Goal: Task Accomplishment & Management: Use online tool/utility

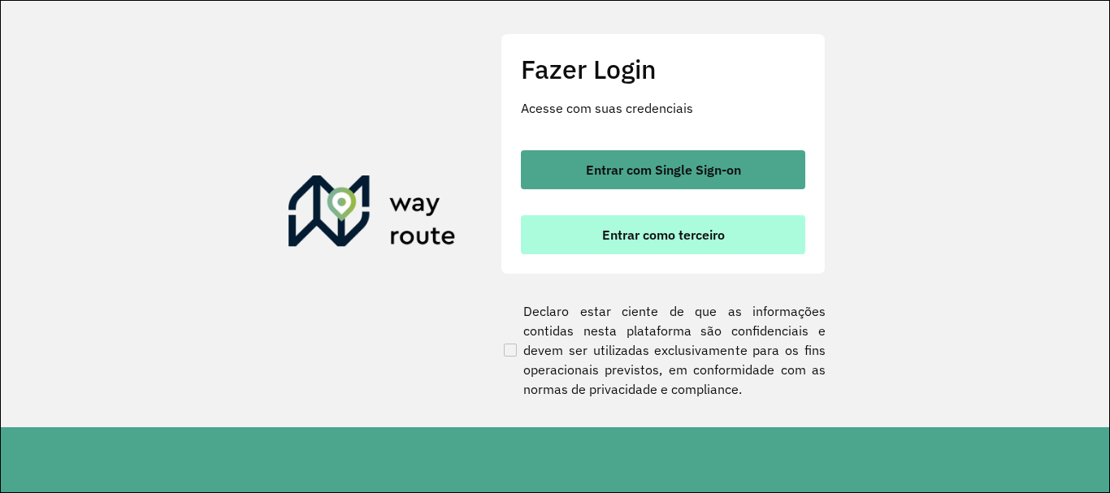
click at [692, 249] on button "Entrar como terceiro" at bounding box center [663, 234] width 285 height 39
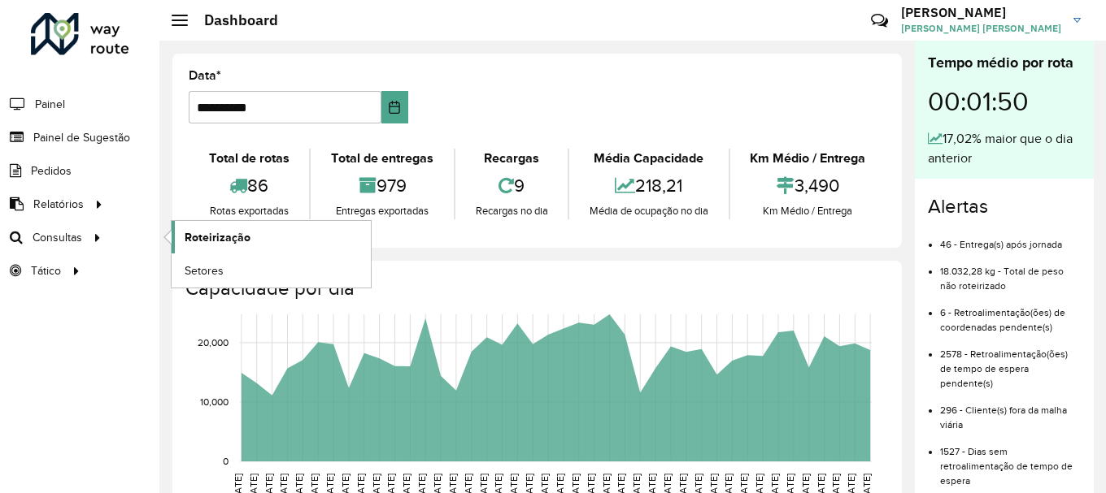
click at [203, 237] on span "Roteirização" at bounding box center [218, 237] width 66 height 17
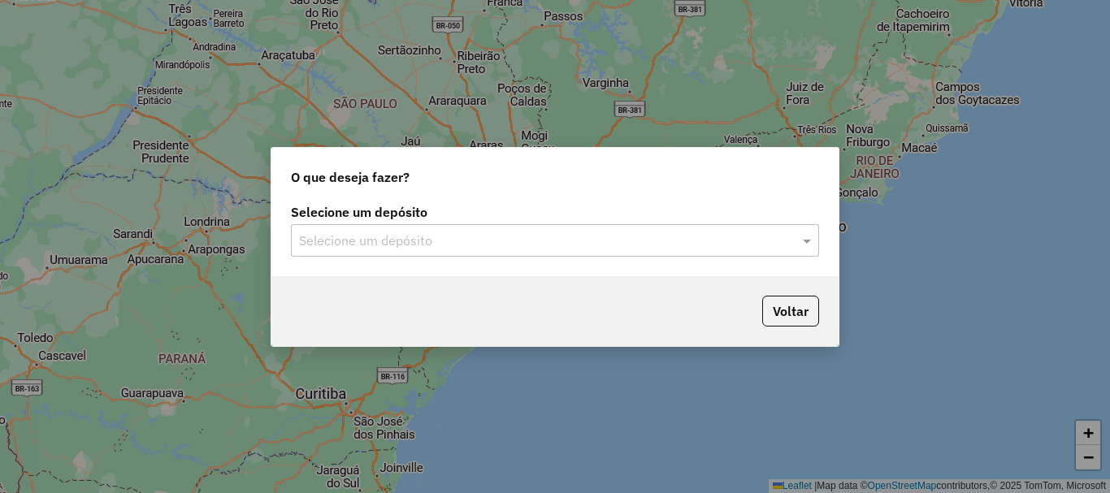
click at [398, 244] on input "text" at bounding box center [539, 242] width 480 height 20
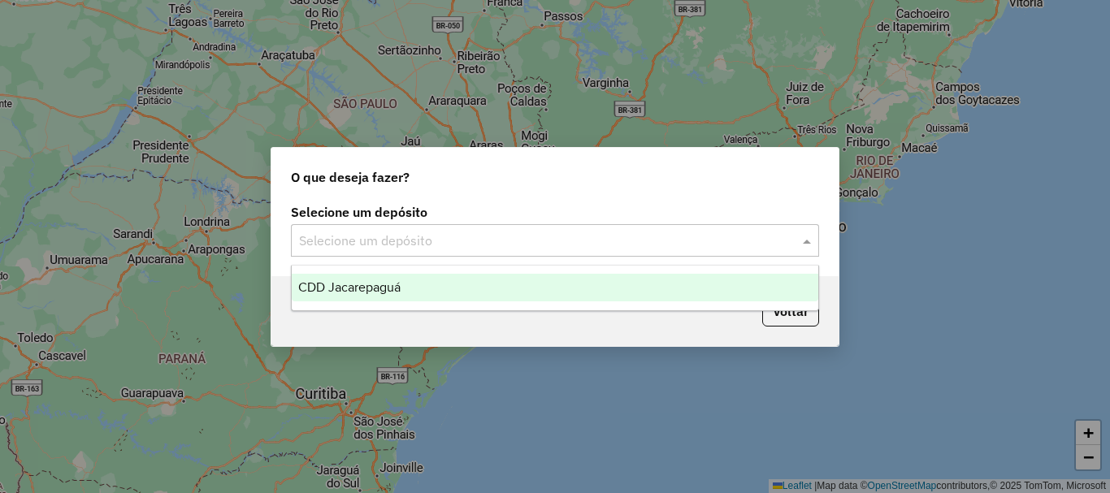
click at [390, 284] on span "CDD Jacarepaguá" at bounding box center [349, 287] width 102 height 14
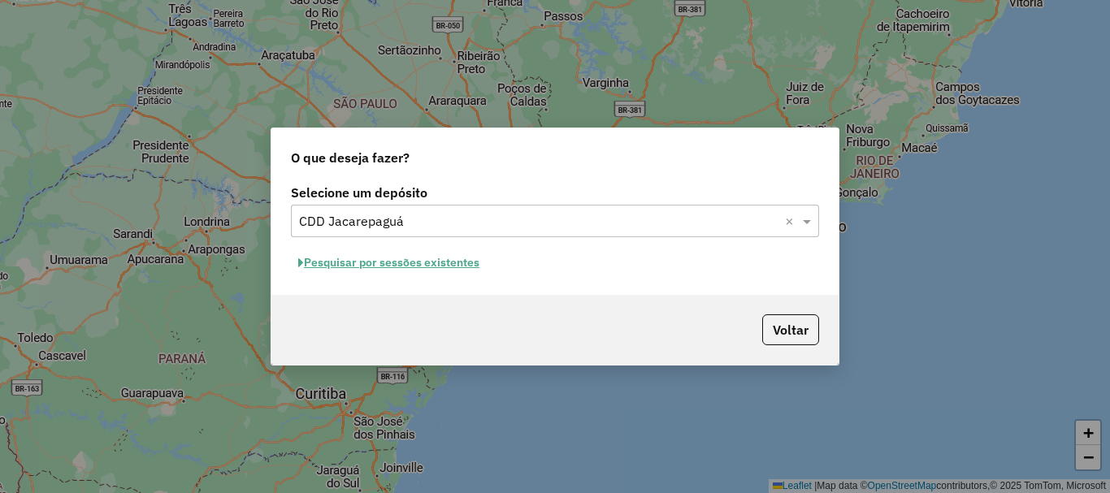
click at [458, 261] on button "Pesquisar por sessões existentes" at bounding box center [389, 262] width 196 height 25
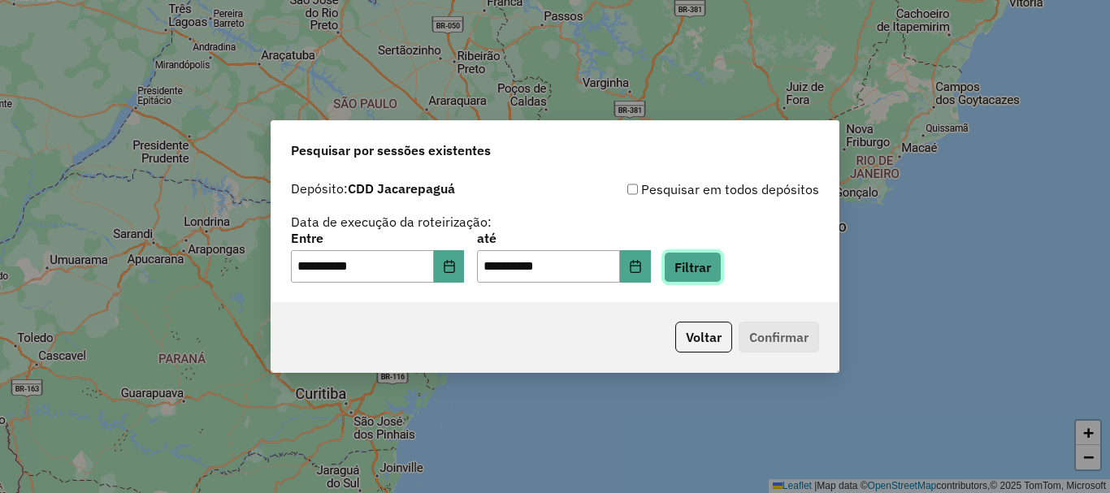
click at [722, 274] on button "Filtrar" at bounding box center [693, 267] width 58 height 31
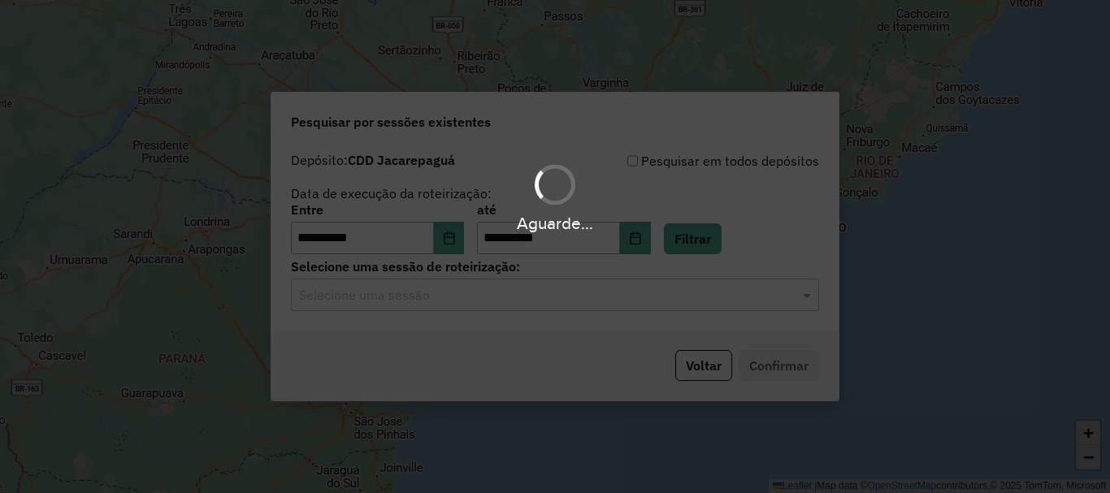
click at [593, 310] on div "Selecione uma sessão" at bounding box center [555, 295] width 528 height 33
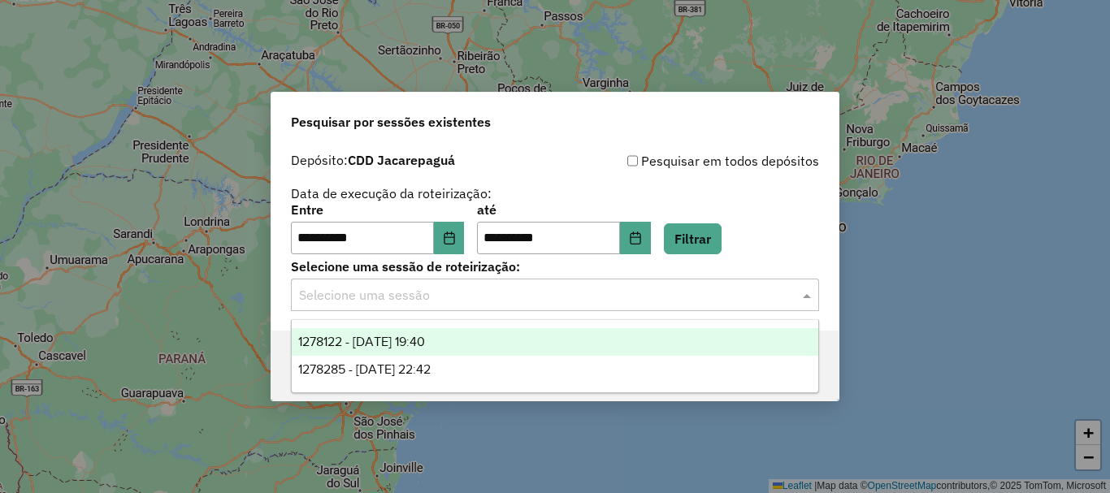
click at [465, 337] on div "1278122 - 18/09/2025 19:40" at bounding box center [555, 342] width 527 height 28
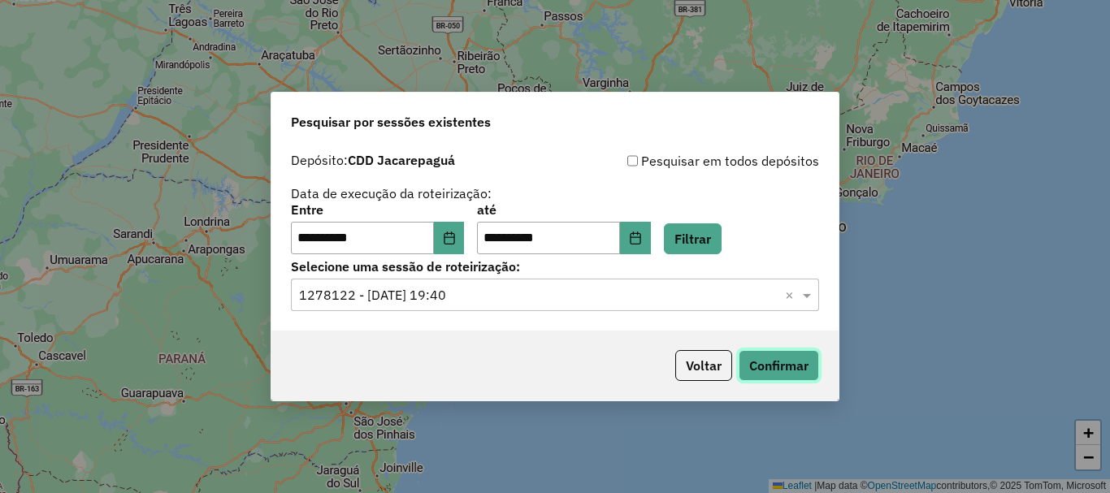
click at [770, 373] on button "Confirmar" at bounding box center [779, 365] width 80 height 31
drag, startPoint x: 483, startPoint y: 305, endPoint x: 454, endPoint y: 316, distance: 31.4
click at [478, 306] on div "Selecione uma sessão × 1278122 - 18/09/2025 19:40 ×" at bounding box center [555, 295] width 528 height 33
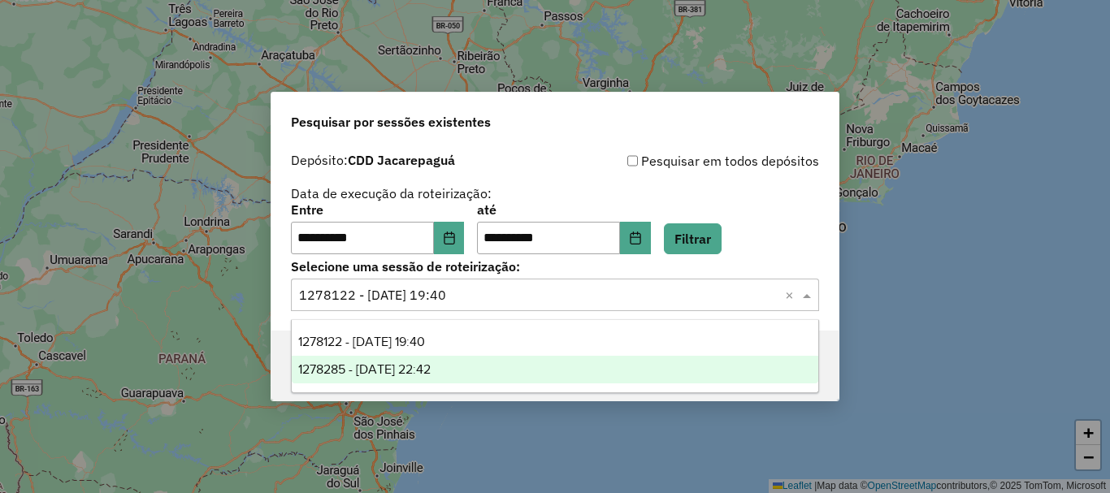
click at [431, 370] on span "1278285 - 18/09/2025 22:42" at bounding box center [364, 370] width 132 height 14
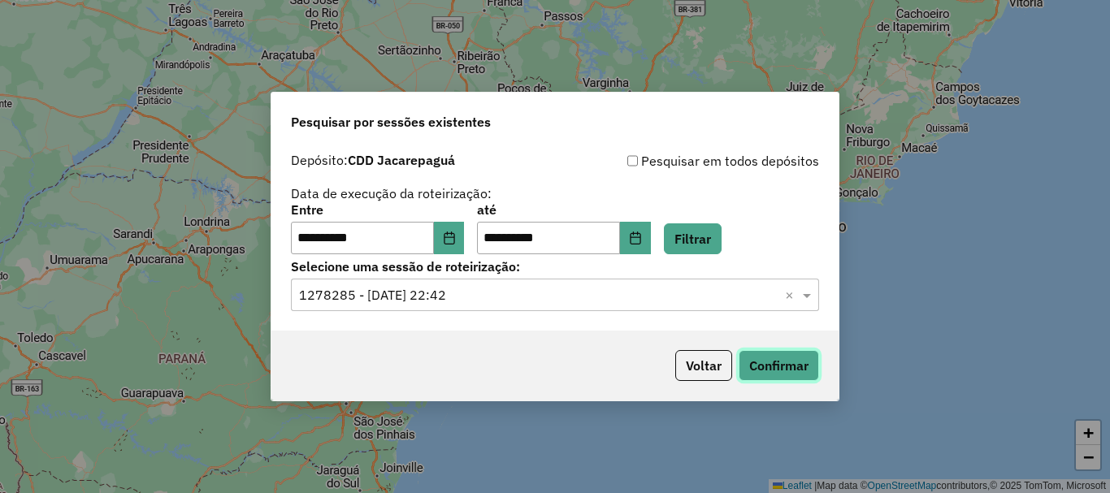
click at [775, 372] on button "Confirmar" at bounding box center [779, 365] width 80 height 31
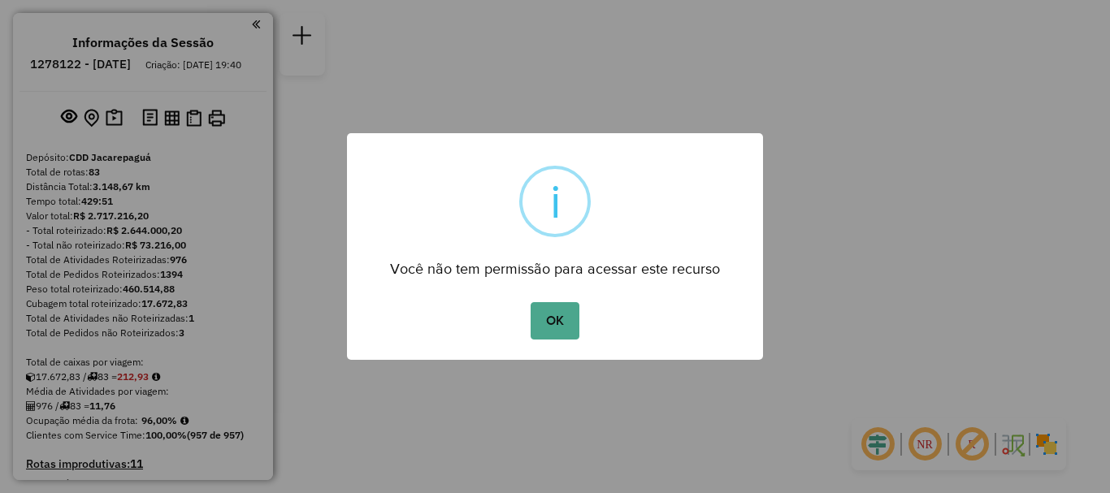
drag, startPoint x: 552, startPoint y: 312, endPoint x: 536, endPoint y: 278, distance: 37.8
click at [550, 310] on button "OK" at bounding box center [555, 320] width 48 height 37
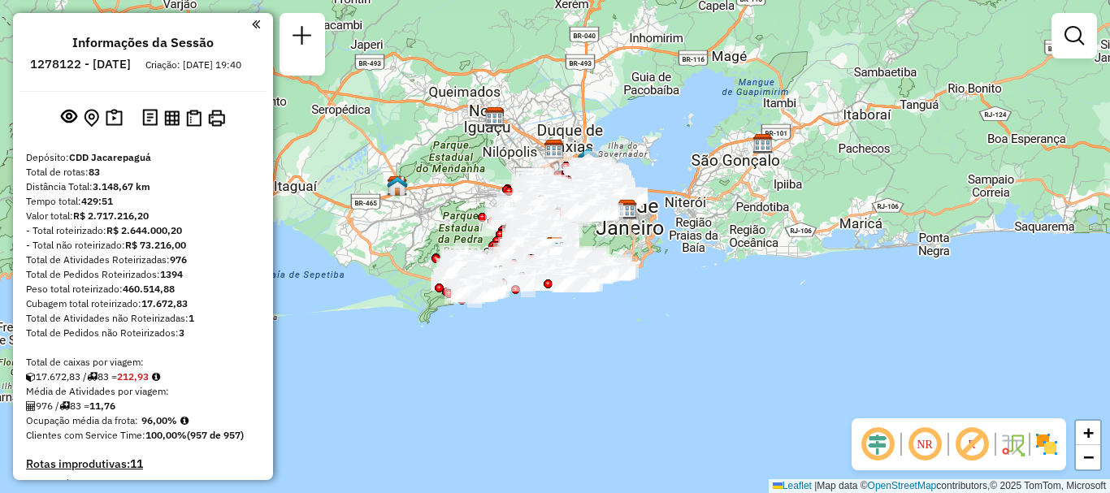
scroll to position [4442, 0]
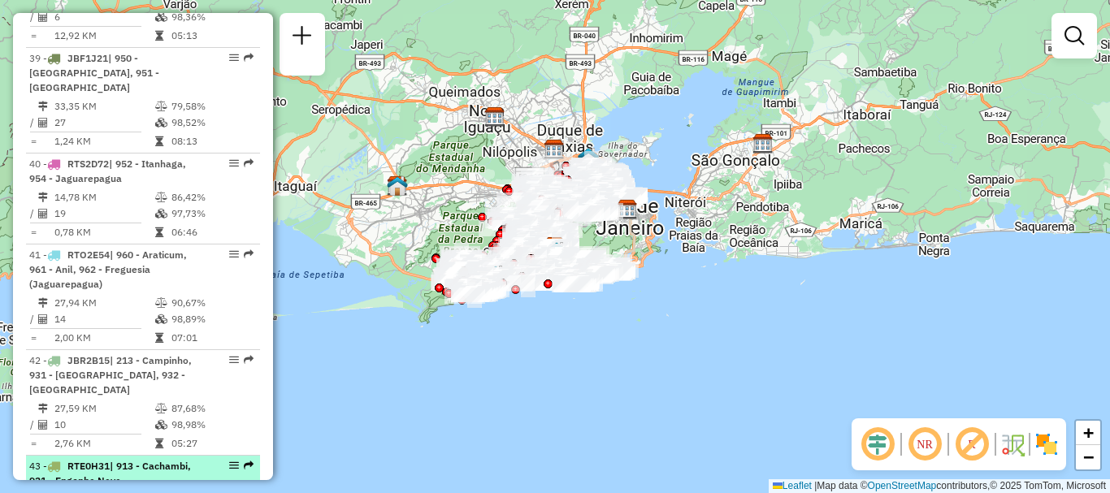
click at [120, 459] on div "43 - RTE0H31 | 913 - Cachambi, 921 - Engenho Novo" at bounding box center [115, 473] width 172 height 29
select select "**********"
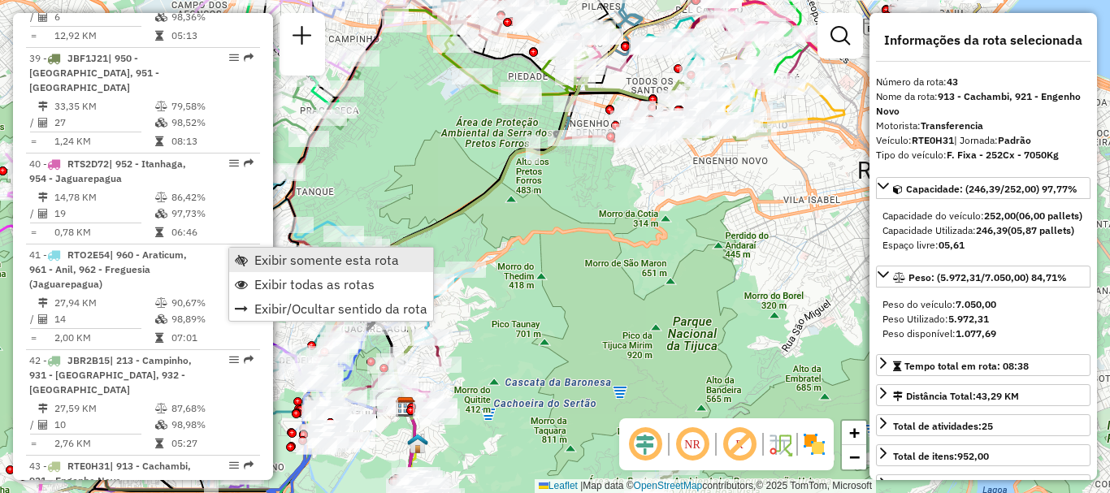
click at [257, 261] on span "Exibir somente esta rota" at bounding box center [326, 260] width 145 height 13
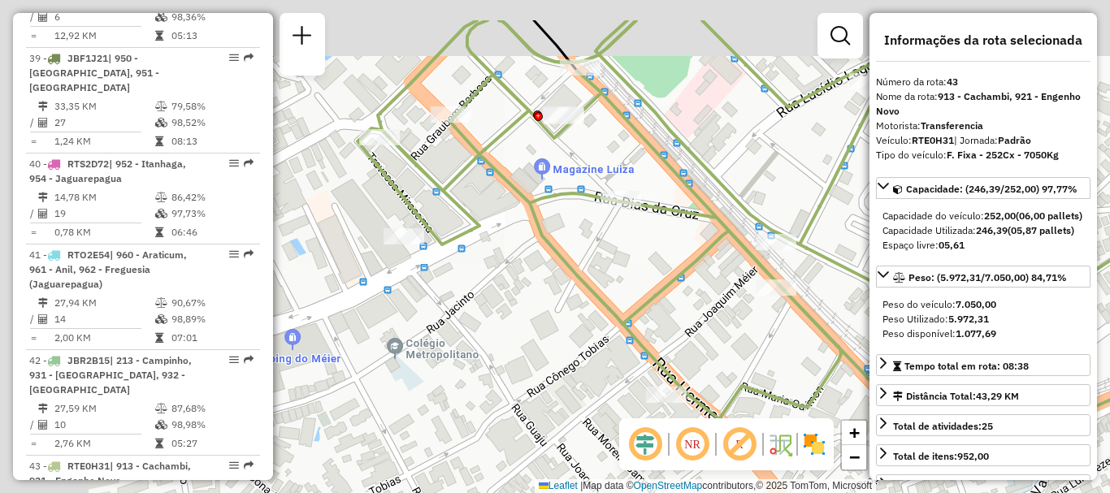
drag, startPoint x: 574, startPoint y: 157, endPoint x: 697, endPoint y: 227, distance: 141.3
click at [697, 227] on div "Janela de atendimento Grade de atendimento Capacidade Transportadoras Veículos …" at bounding box center [555, 246] width 1110 height 493
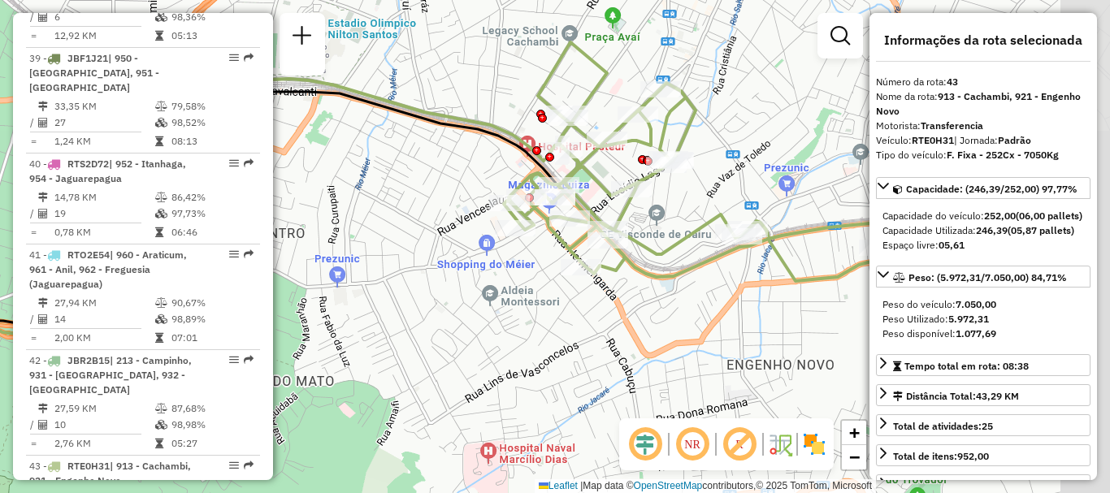
drag, startPoint x: 639, startPoint y: 153, endPoint x: 595, endPoint y: 211, distance: 73.2
click at [595, 211] on icon at bounding box center [718, 161] width 429 height 239
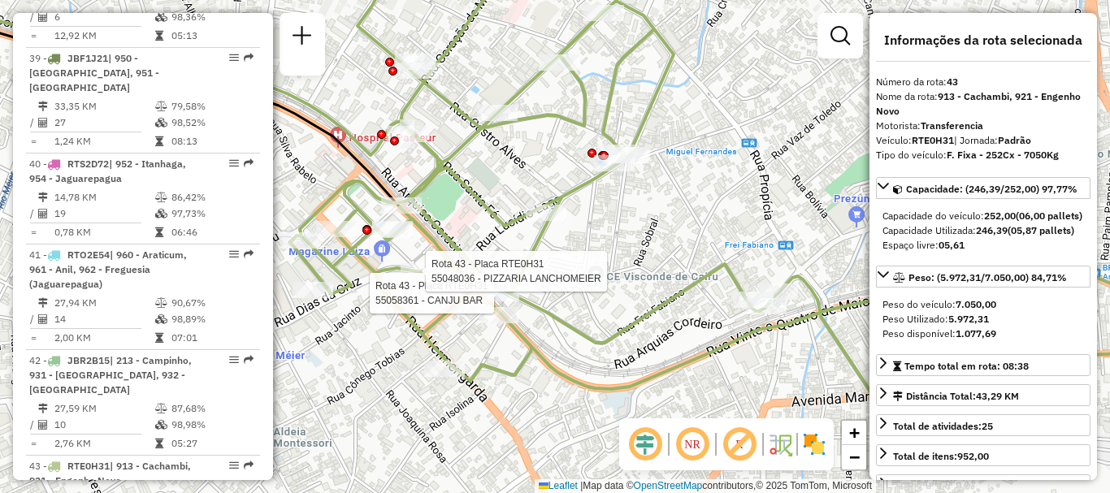
drag, startPoint x: 706, startPoint y: 276, endPoint x: 631, endPoint y: 232, distance: 87.8
click at [631, 232] on div "Rota 43 - Placa RTE0H31 55058361 - CANJU BAR Rota 43 - Placa RTE0H31 55048036 -…" at bounding box center [555, 246] width 1110 height 493
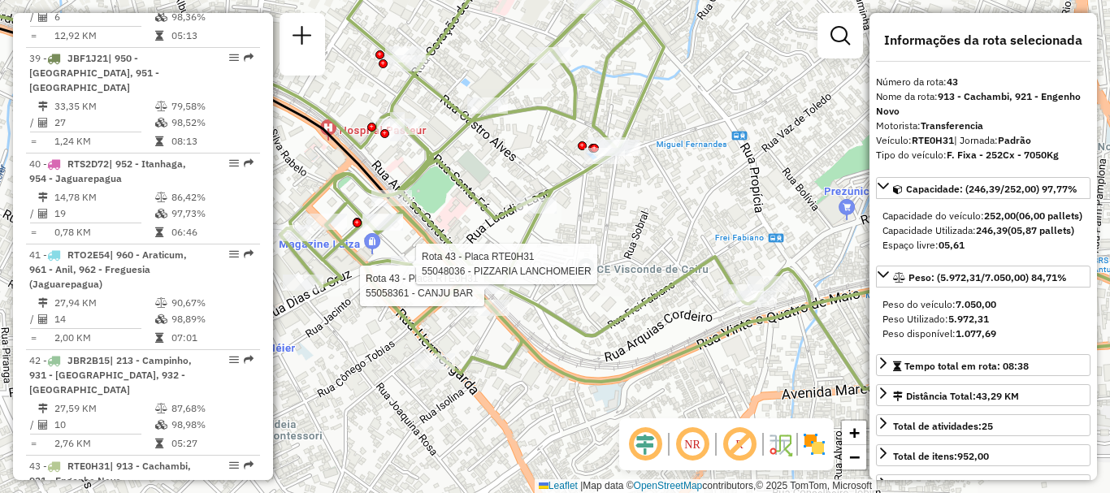
scroll to position [81, 0]
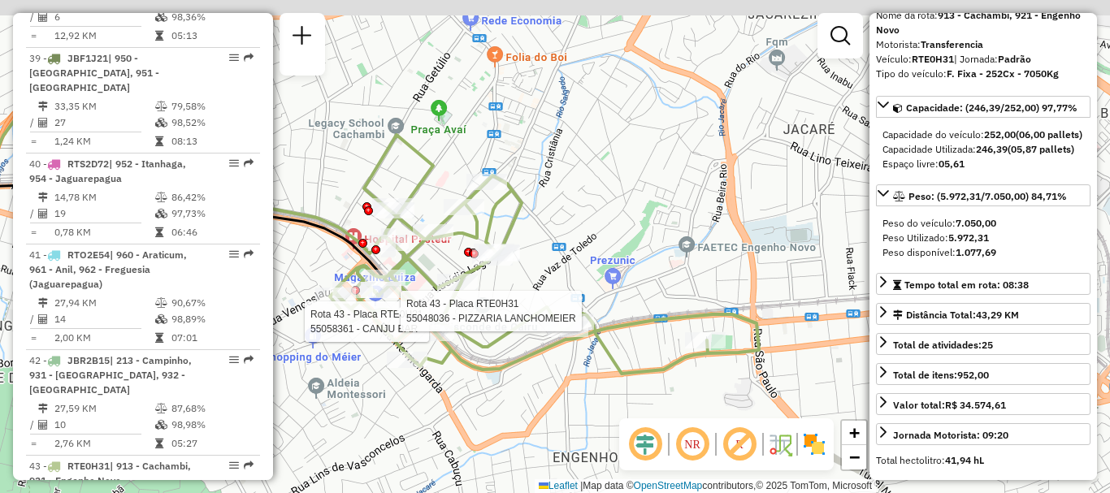
drag, startPoint x: 716, startPoint y: 282, endPoint x: 582, endPoint y: 344, distance: 147.7
click at [582, 344] on icon at bounding box center [544, 254] width 429 height 239
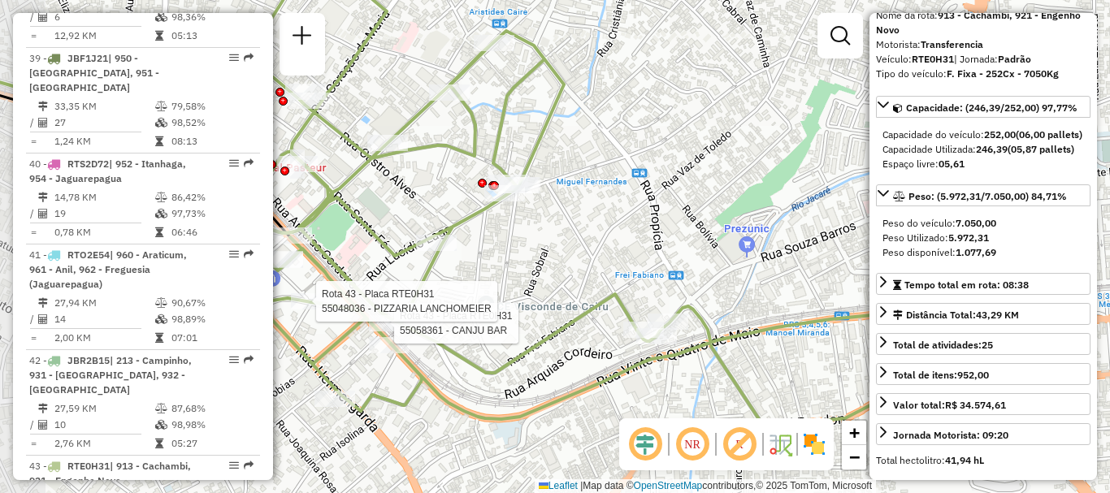
drag, startPoint x: 568, startPoint y: 231, endPoint x: 618, endPoint y: 241, distance: 50.5
click at [610, 238] on div "Rota 43 - Placa RTE0H31 55058361 - CANJU BAR Rota 43 - Placa RTE0H31 55048036 -…" at bounding box center [555, 246] width 1110 height 493
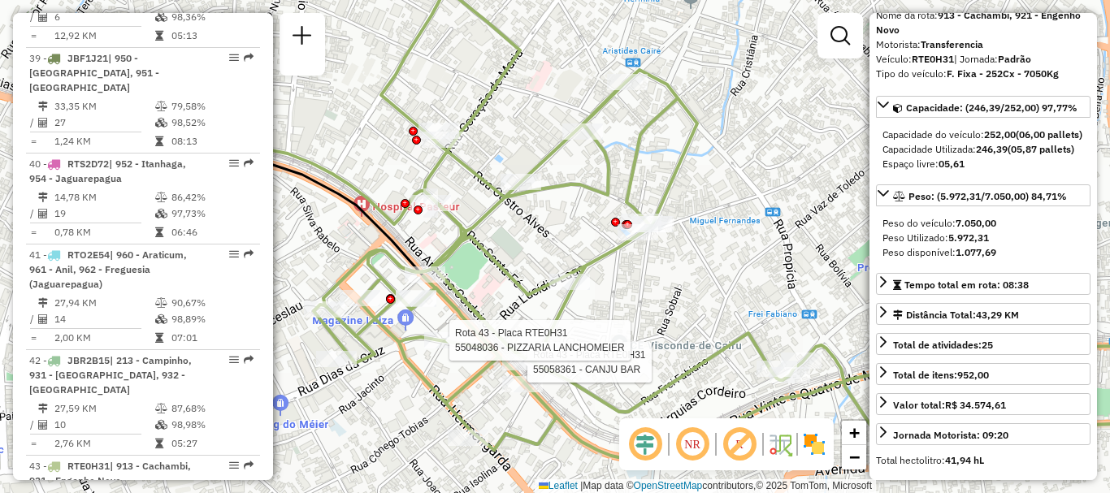
drag, startPoint x: 525, startPoint y: 266, endPoint x: 656, endPoint y: 306, distance: 136.8
click at [656, 306] on div "Rota 43 - Placa RTE0H31 55058361 - CANJU BAR Rota 43 - Placa RTE0H31 55048036 -…" at bounding box center [555, 246] width 1110 height 493
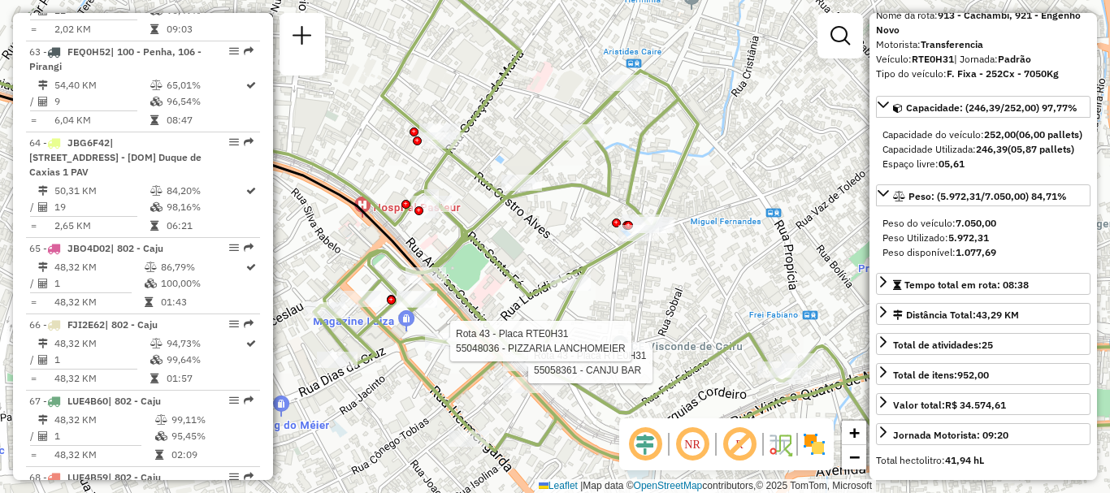
scroll to position [3197, 0]
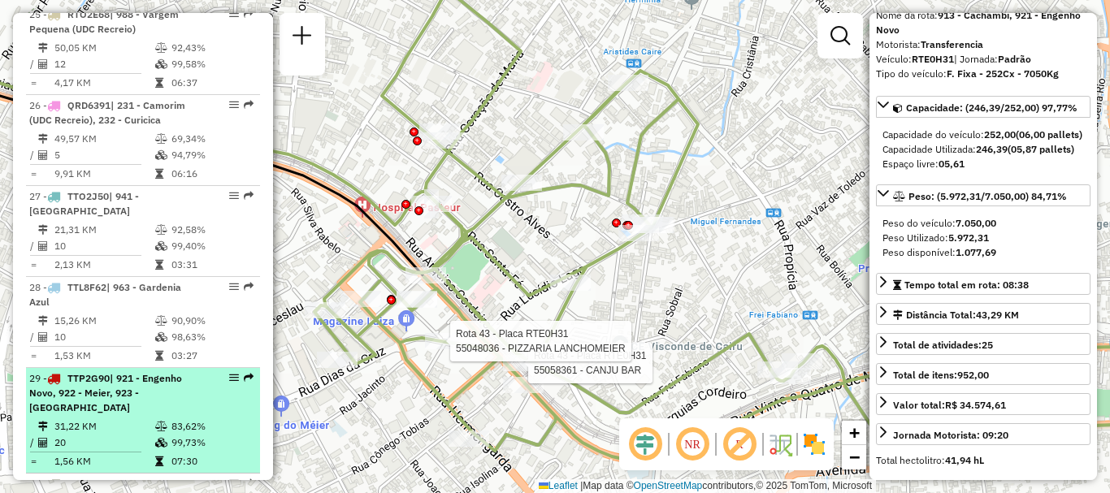
click at [115, 371] on div "29 - TTP2G90 | 921 - Engenho Novo, 922 - Meier, 923 - Engenho Dentro" at bounding box center [115, 393] width 172 height 44
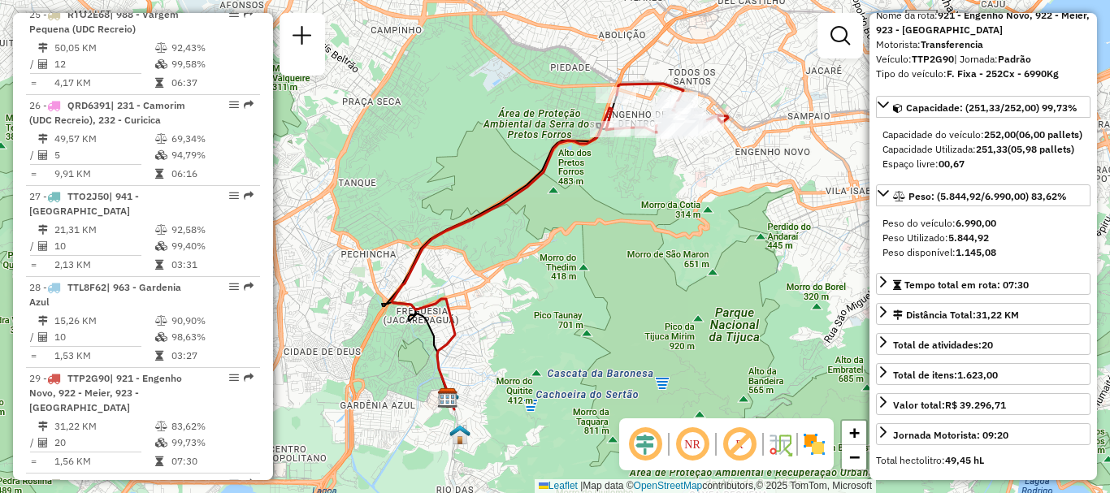
scroll to position [5928, 0]
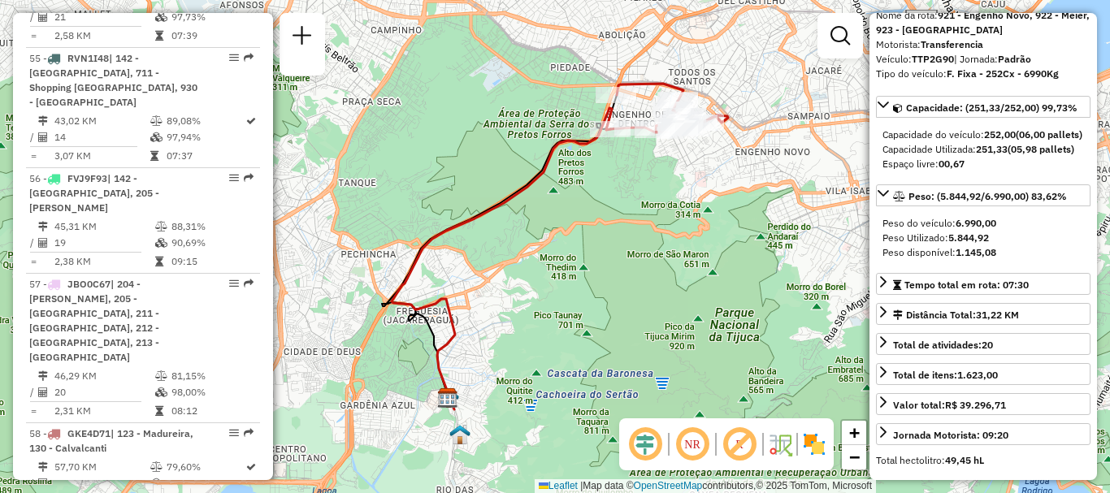
drag, startPoint x: 85, startPoint y: 246, endPoint x: 70, endPoint y: 245, distance: 14.7
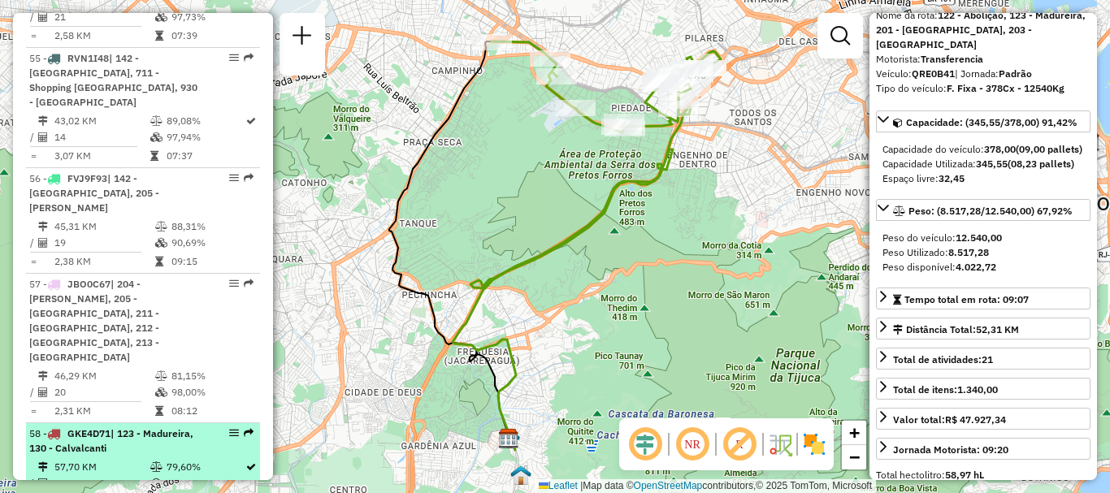
click at [65, 493] on td "2,31 KM" at bounding box center [102, 502] width 96 height 16
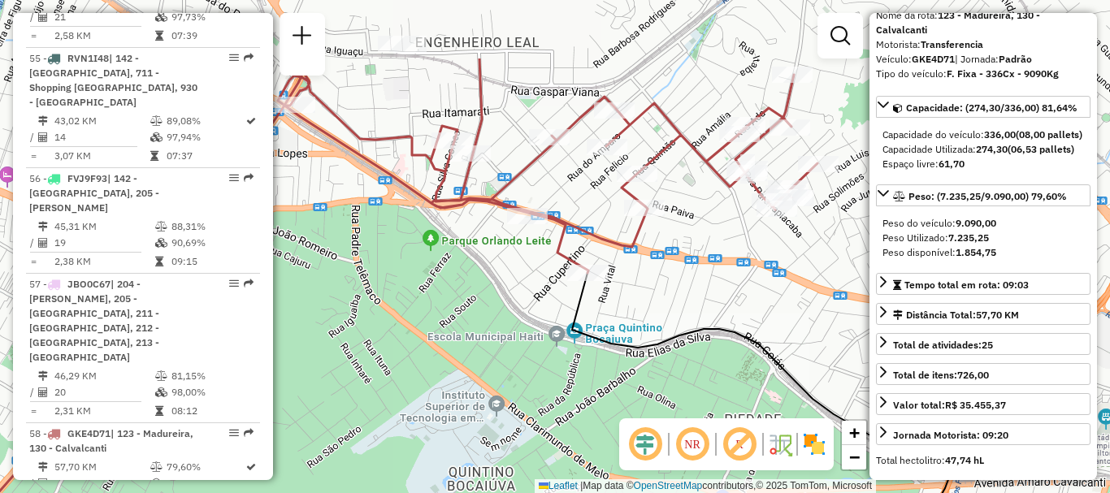
drag, startPoint x: 683, startPoint y: 78, endPoint x: 664, endPoint y: 196, distance: 119.3
click at [664, 194] on div "Janela de atendimento Grade de atendimento Capacidade Transportadoras Veículos …" at bounding box center [555, 246] width 1110 height 493
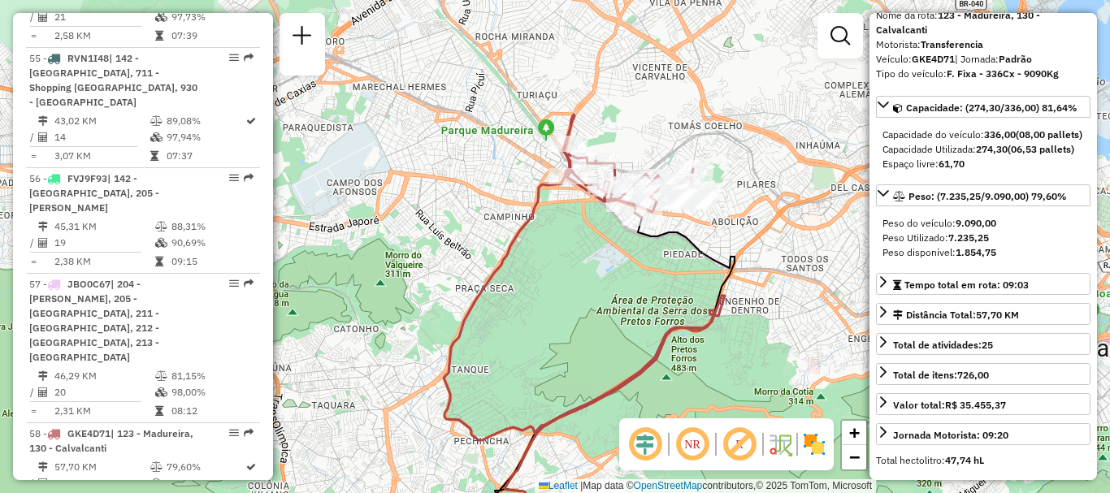
scroll to position [5520, 0]
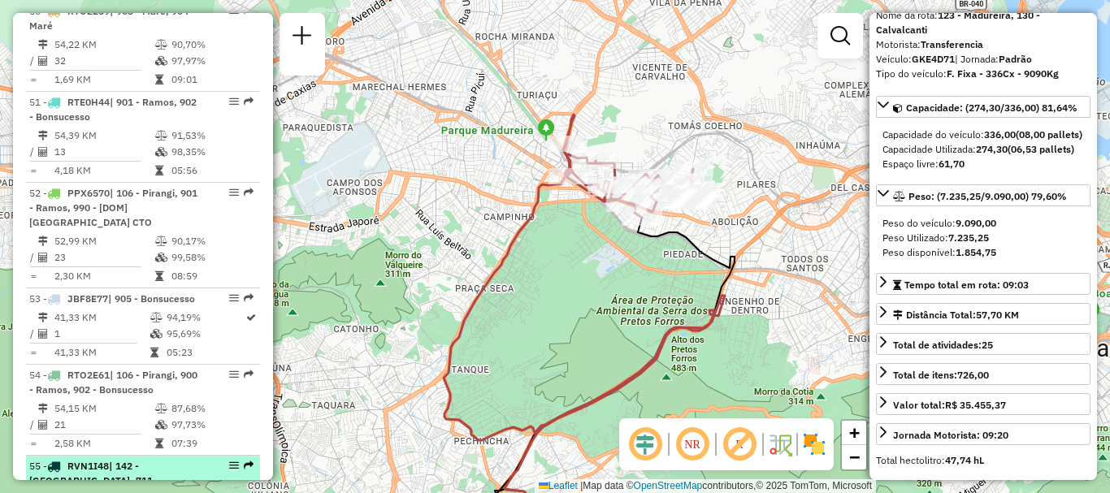
click at [185, 459] on div "55 - RVN1I48 | 142 - Marechal, 711 - Shopping Madureira, 930 - Madureira" at bounding box center [115, 488] width 172 height 59
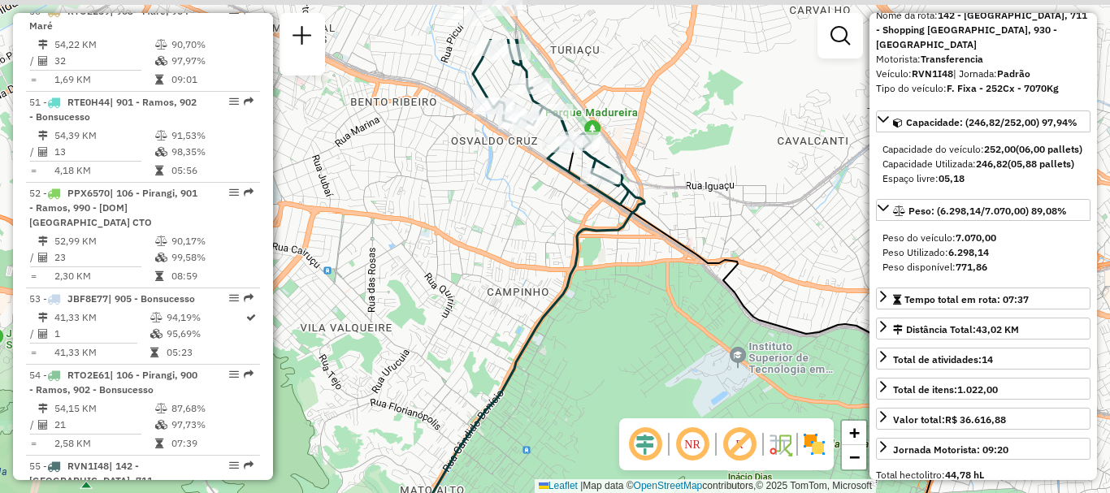
drag, startPoint x: 530, startPoint y: 122, endPoint x: 545, endPoint y: 178, distance: 58.2
click at [545, 178] on div "Janela de atendimento Grade de atendimento Capacidade Transportadoras Veículos …" at bounding box center [555, 246] width 1110 height 493
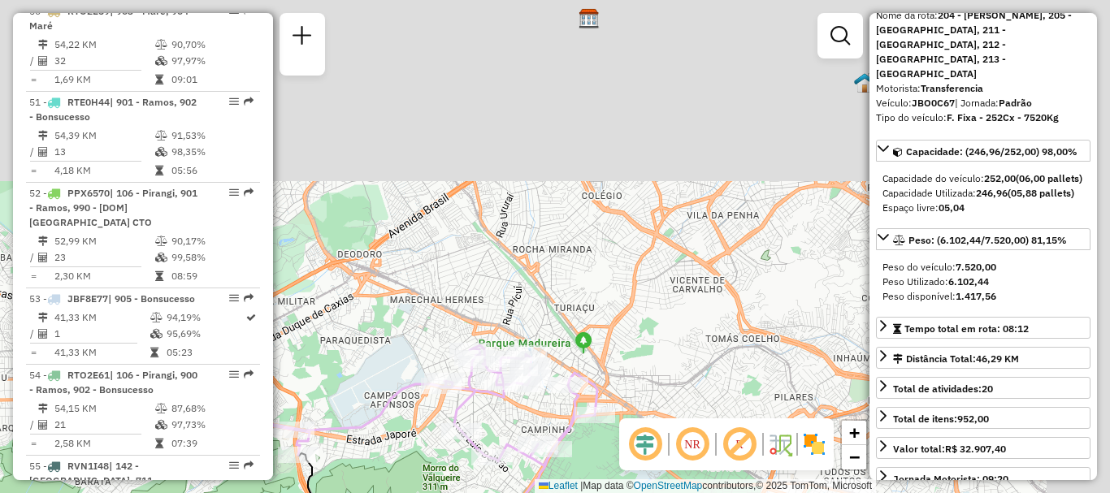
drag, startPoint x: 799, startPoint y: 58, endPoint x: 682, endPoint y: 389, distance: 350.9
click at [682, 389] on div "Janela de atendimento Grade de atendimento Capacidade Transportadoras Veículos …" at bounding box center [555, 246] width 1110 height 493
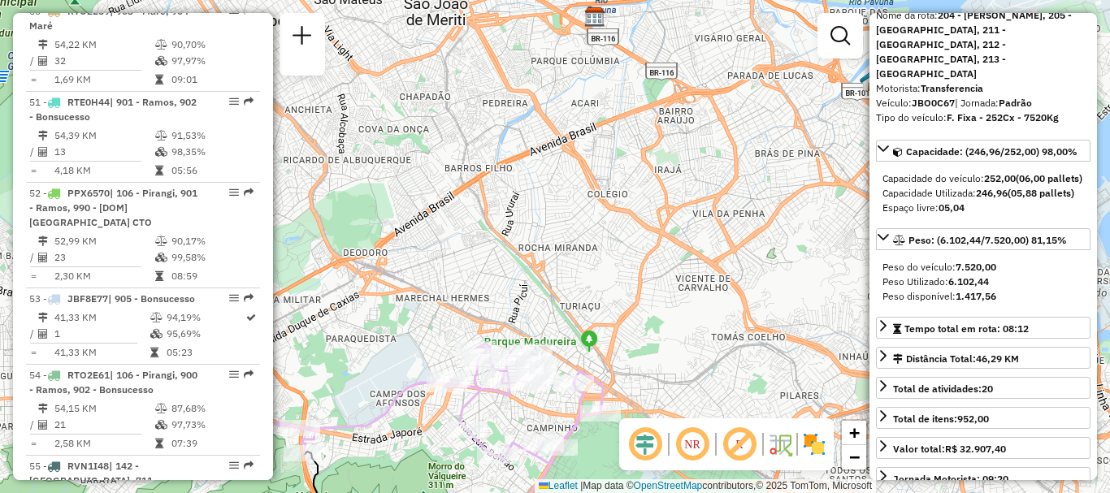
drag, startPoint x: 582, startPoint y: 367, endPoint x: 649, endPoint y: 277, distance: 112.0
click at [603, 344] on icon at bounding box center [439, 404] width 327 height 120
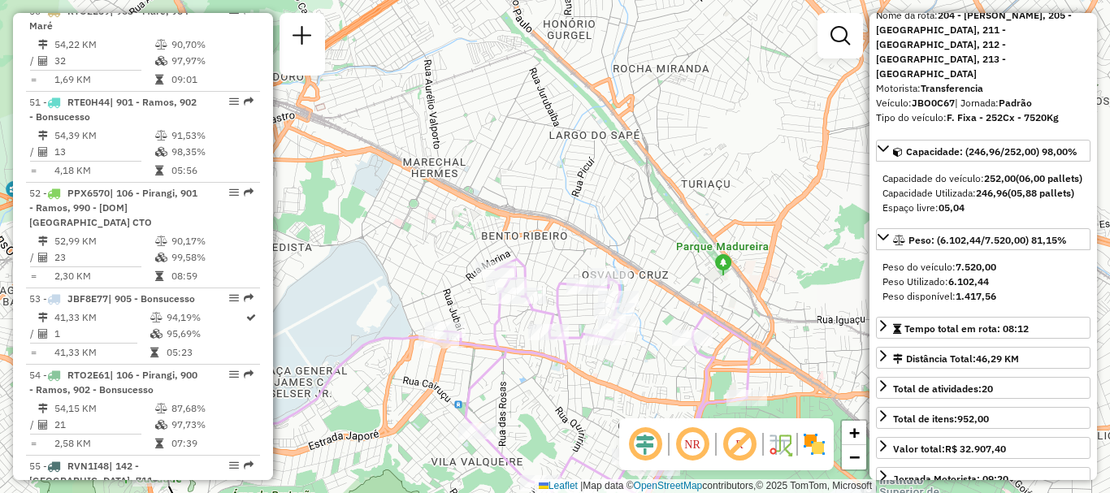
click at [454, 454] on div "Janela de atendimento Grade de atendimento Capacidade Transportadoras Veículos …" at bounding box center [555, 246] width 1110 height 493
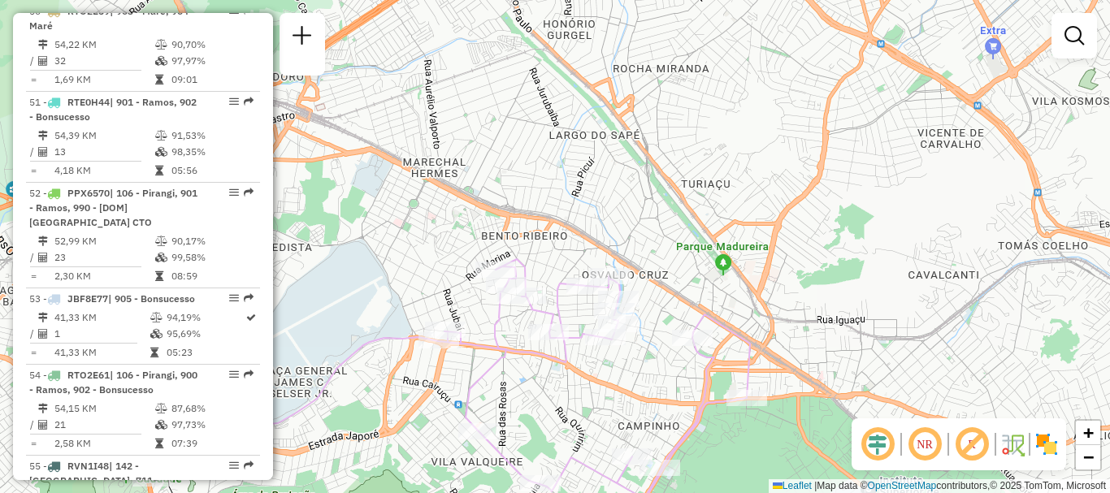
scroll to position [4792, 0]
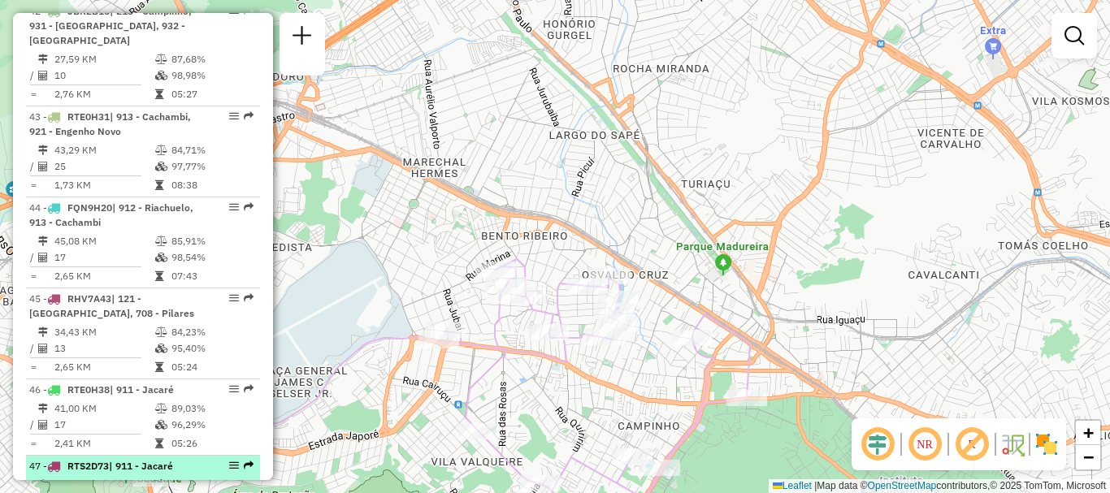
click at [137, 477] on td "39,26 KM" at bounding box center [104, 485] width 101 height 16
select select "**********"
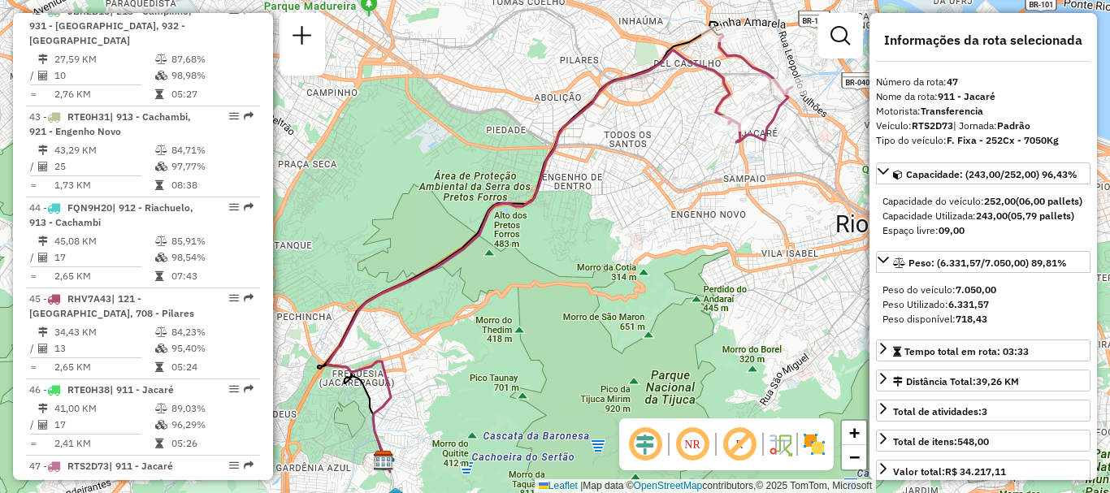
click at [774, 219] on div "Janela de atendimento Grade de atendimento Capacidade Transportadoras Veículos …" at bounding box center [555, 246] width 1110 height 493
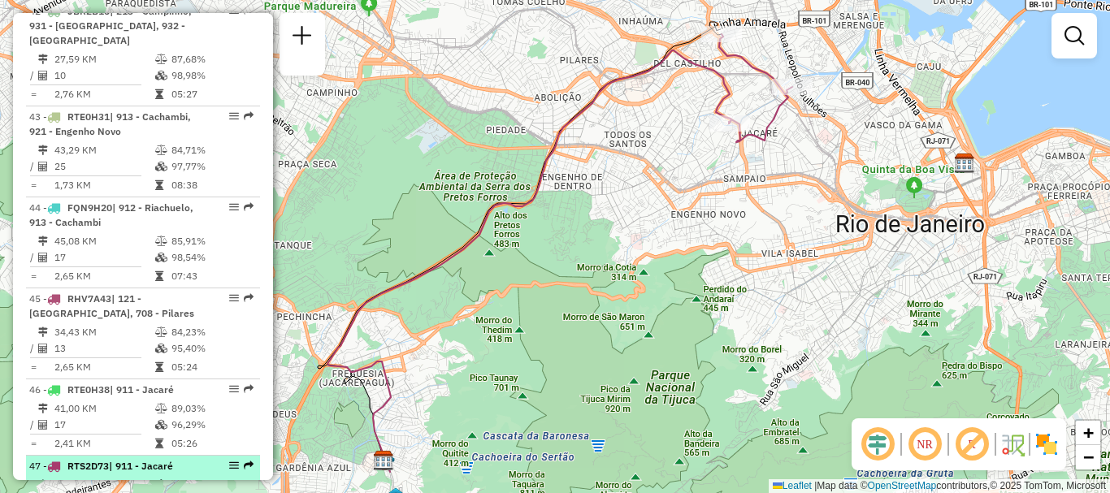
select select "**********"
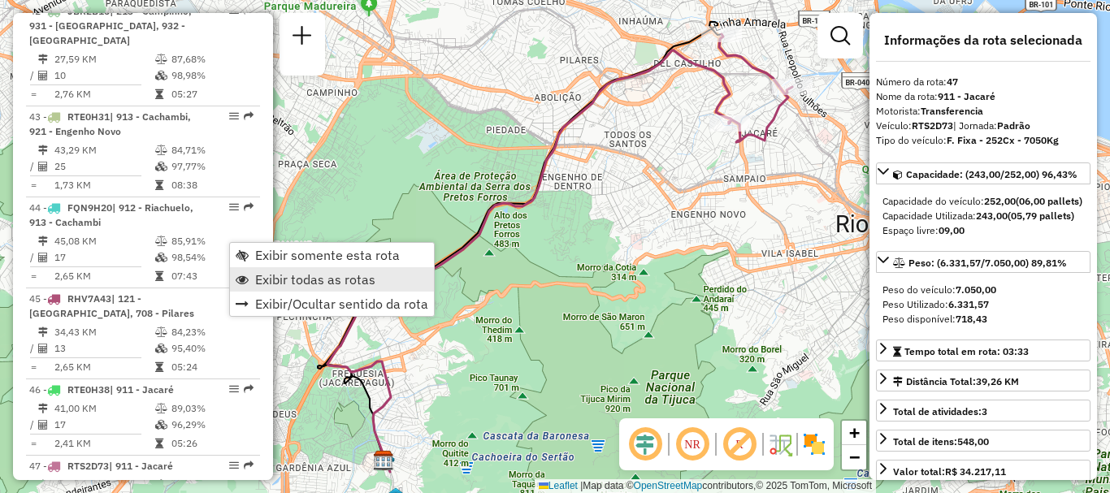
click at [280, 285] on span "Exibir todas as rotas" at bounding box center [315, 279] width 120 height 13
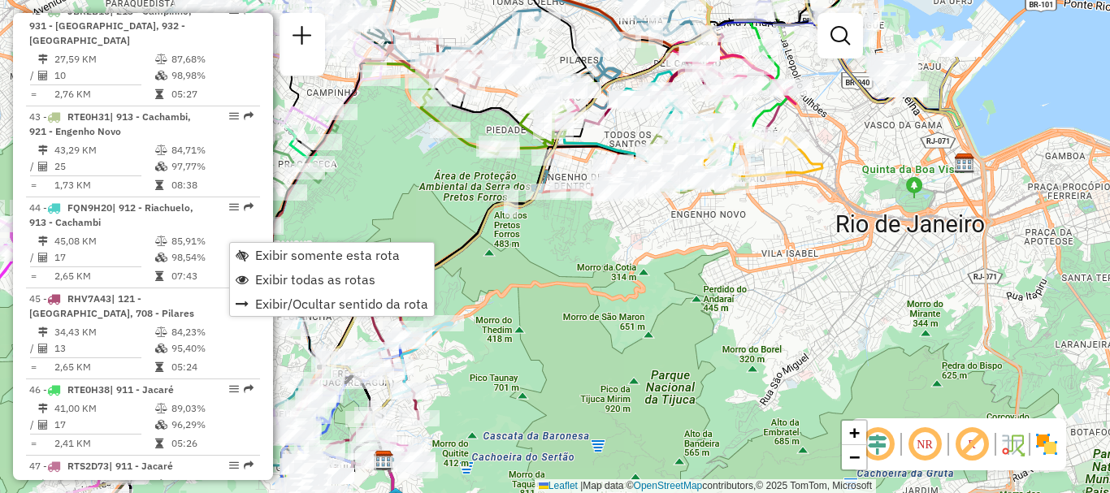
click at [347, 282] on div "Janela de atendimento Grade de atendimento Capacidade Transportadoras Veículos …" at bounding box center [555, 246] width 1110 height 493
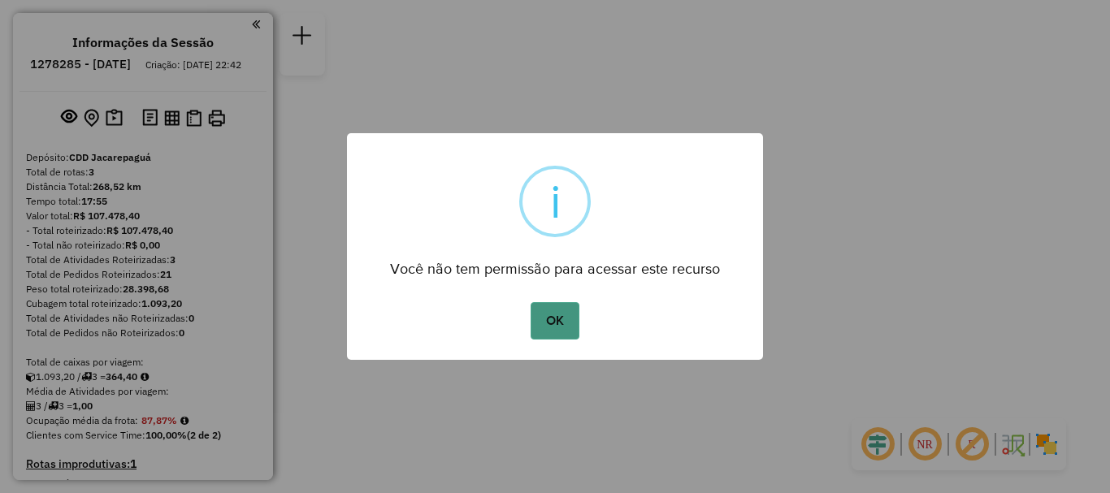
click at [561, 328] on button "OK" at bounding box center [555, 320] width 48 height 37
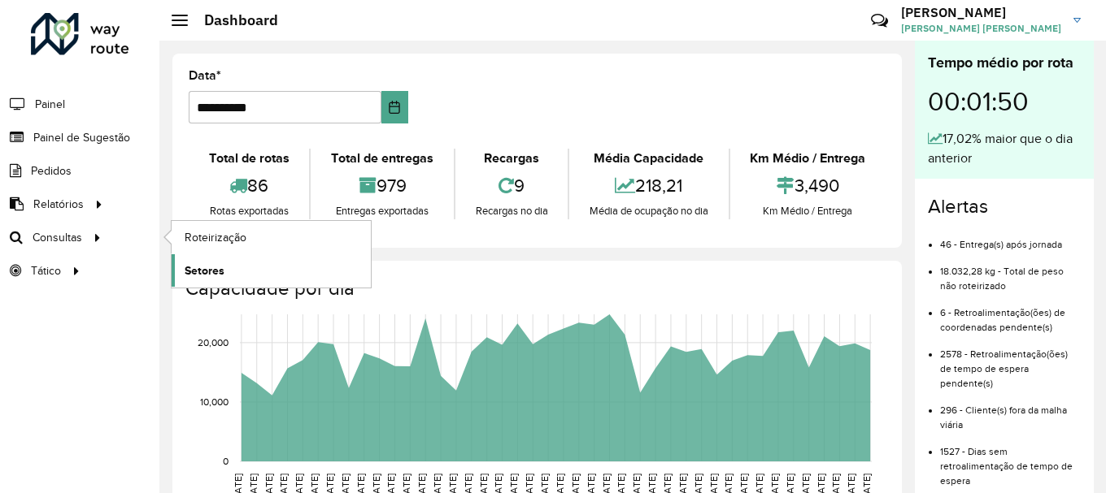
click at [209, 267] on span "Setores" at bounding box center [205, 271] width 40 height 17
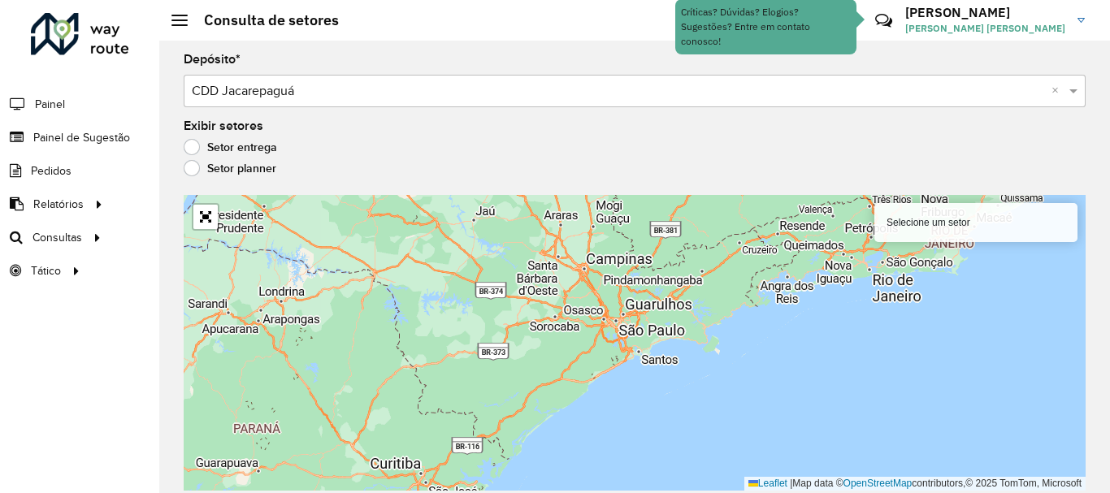
click at [0, 0] on div "Aguarde..." at bounding box center [0, 0] width 0 height 0
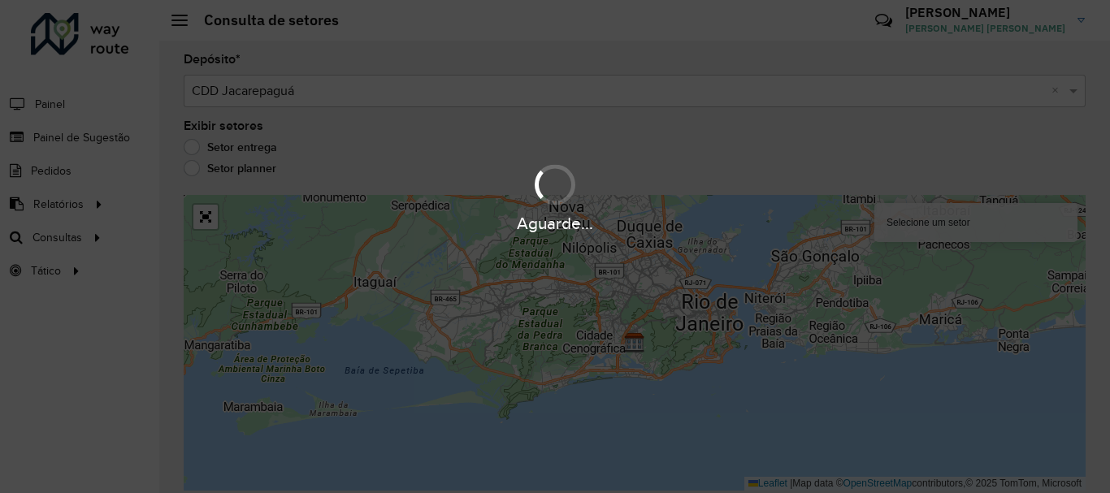
click at [197, 170] on div "Aguarde..." at bounding box center [555, 197] width 1110 height 77
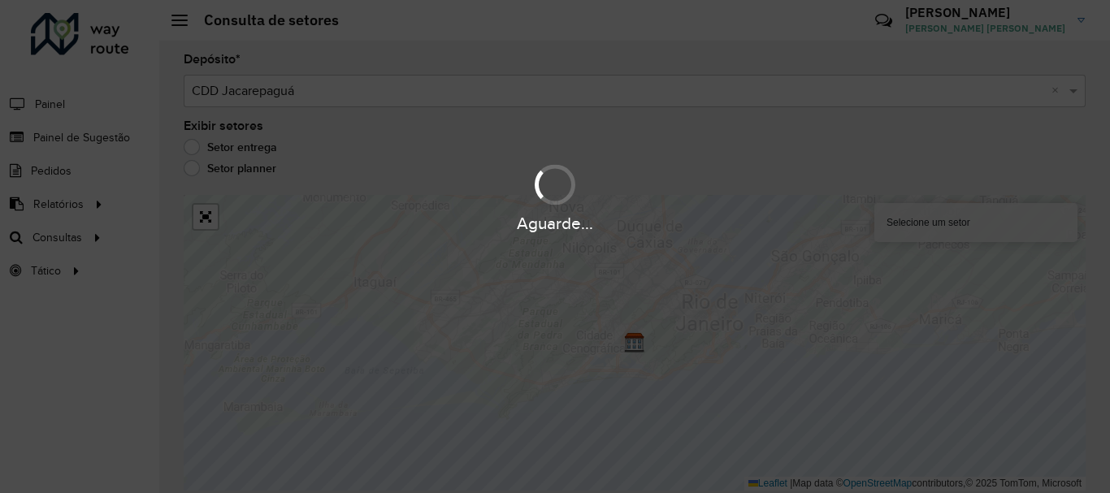
click at [189, 170] on div "Aguarde..." at bounding box center [555, 197] width 1110 height 77
